Goal: Check status: Check status

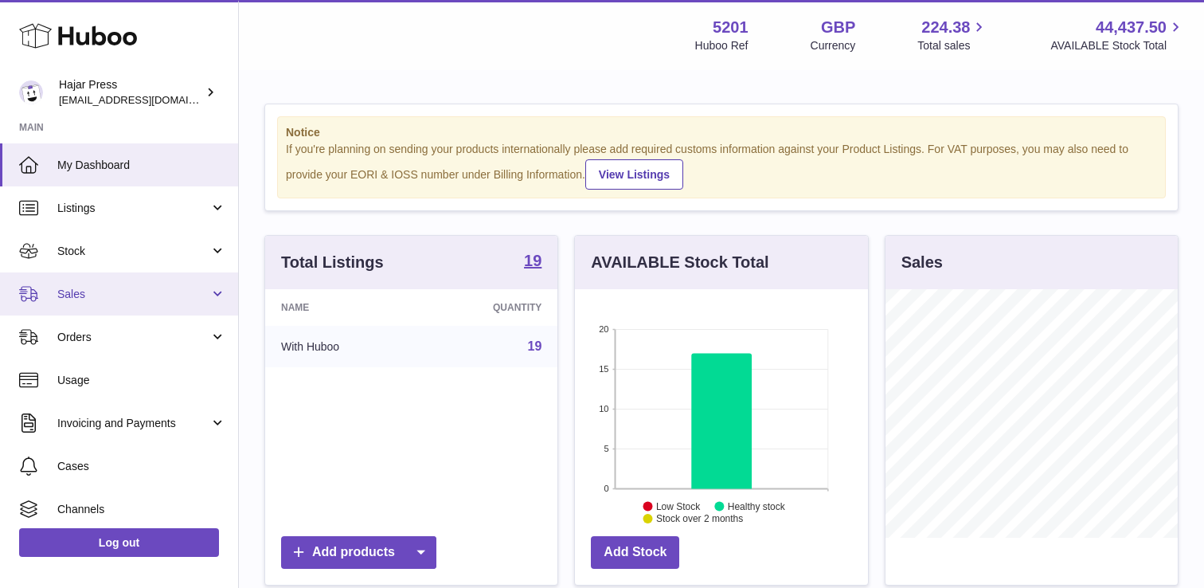
click at [93, 300] on span "Sales" at bounding box center [133, 294] width 152 height 15
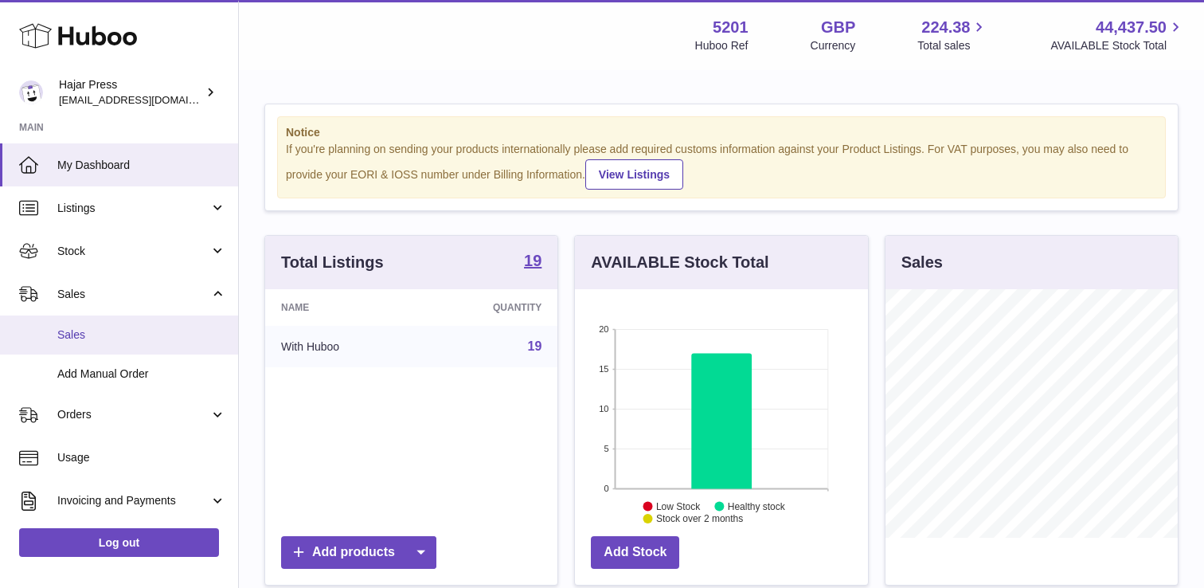
click at [79, 338] on span "Sales" at bounding box center [141, 334] width 169 height 15
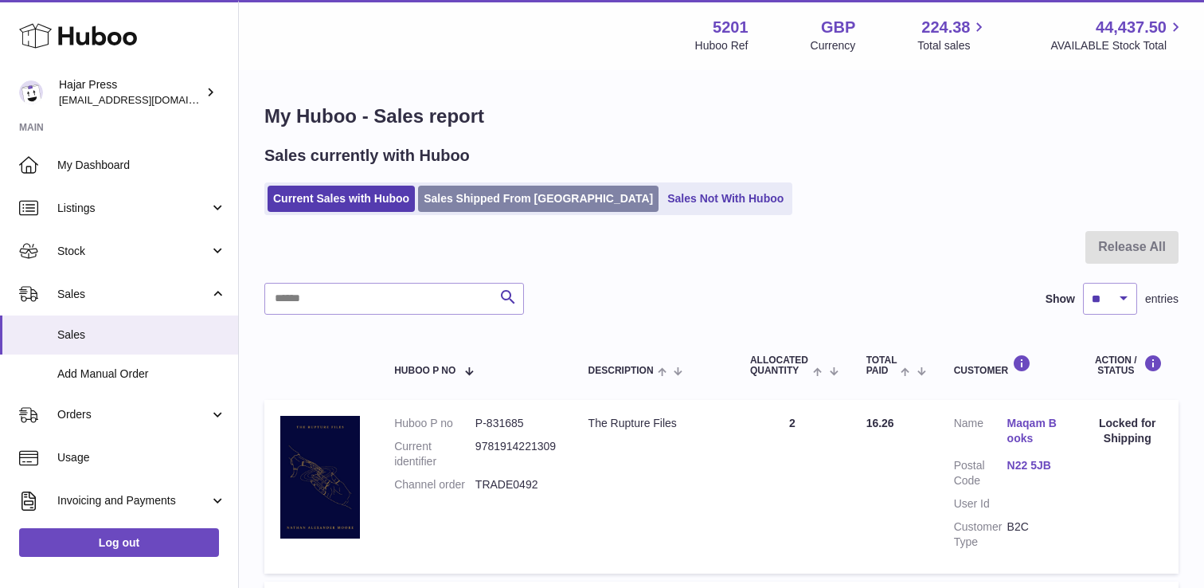
click at [524, 198] on link "Sales Shipped From [GEOGRAPHIC_DATA]" at bounding box center [538, 199] width 241 height 26
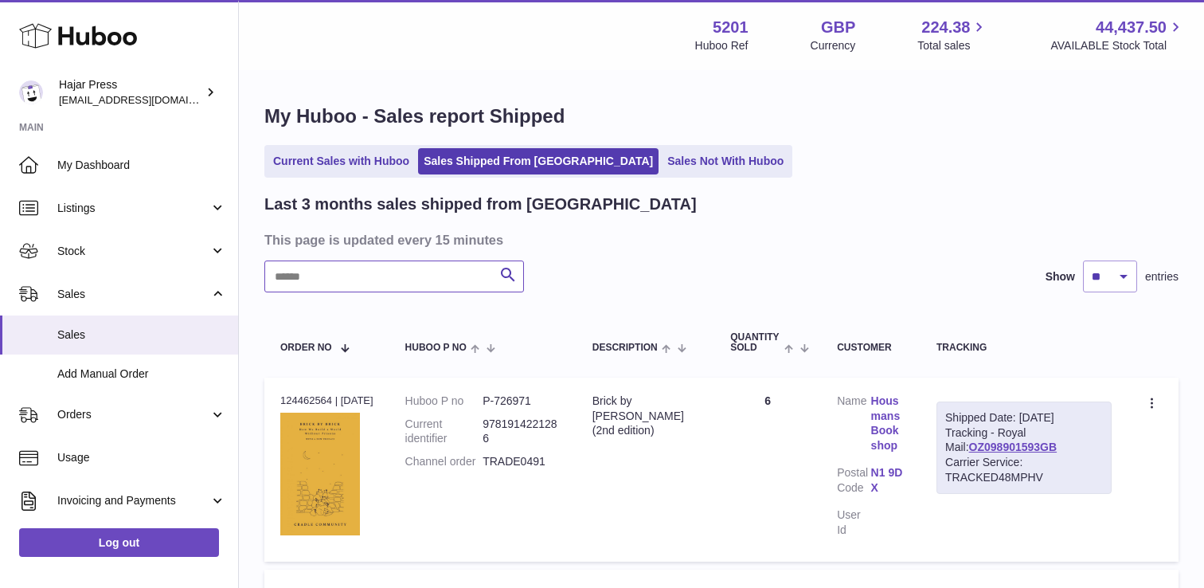
click at [358, 278] on input "text" at bounding box center [394, 276] width 260 height 32
type input "****"
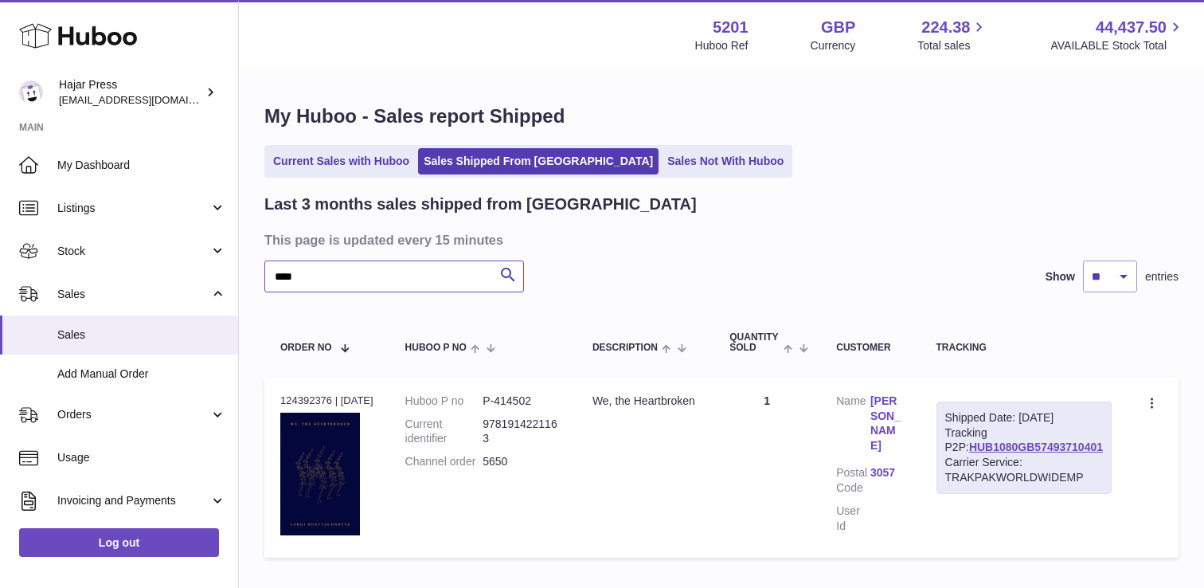
scroll to position [100, 0]
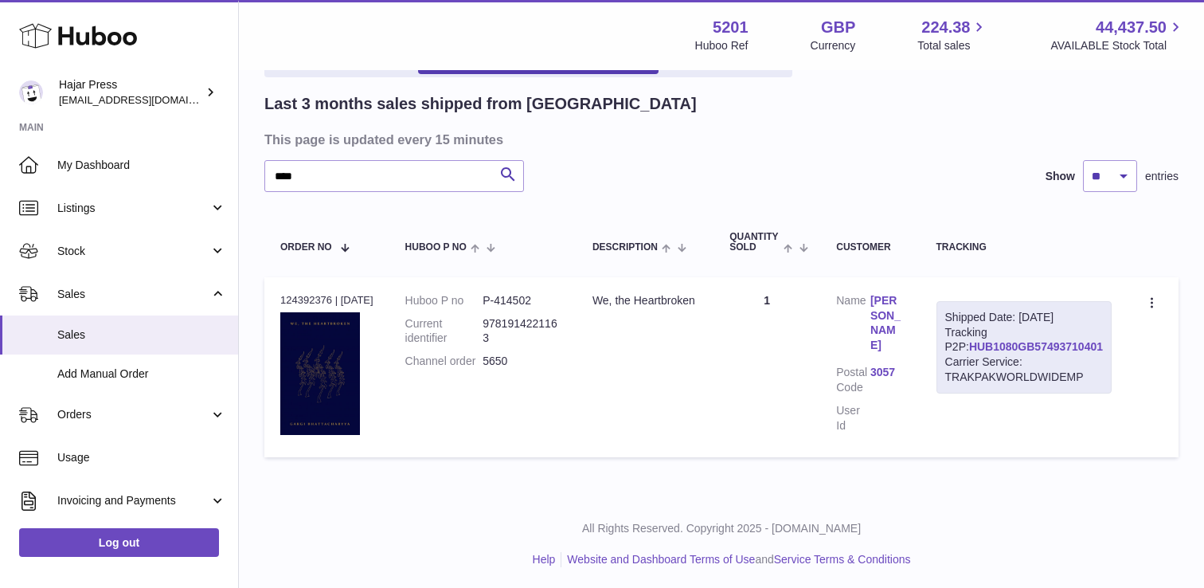
click at [1059, 353] on link "HUB1080GB57493710401" at bounding box center [1036, 346] width 134 height 13
